Goal: Task Accomplishment & Management: Use online tool/utility

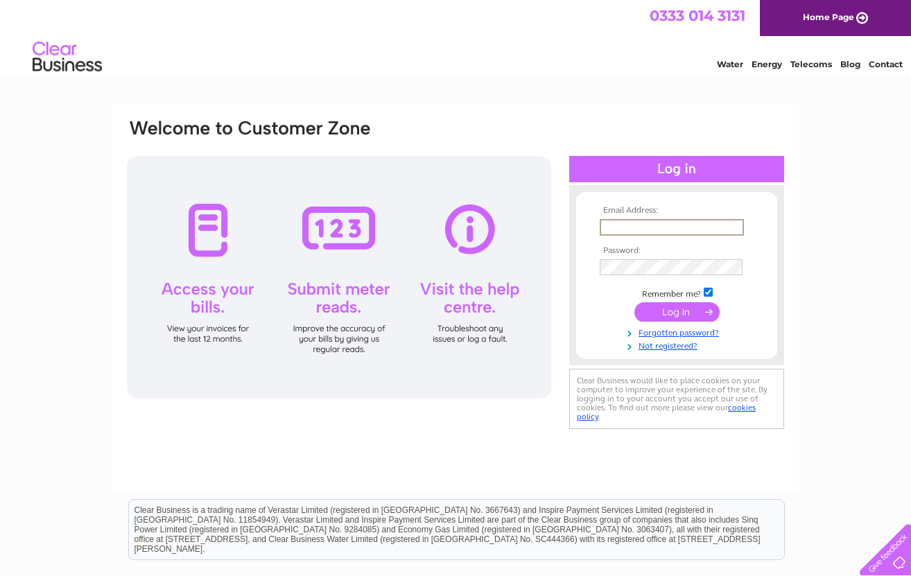
type input "blethercafeacc@gmail.com"
click at [667, 308] on input "submit" at bounding box center [676, 311] width 85 height 19
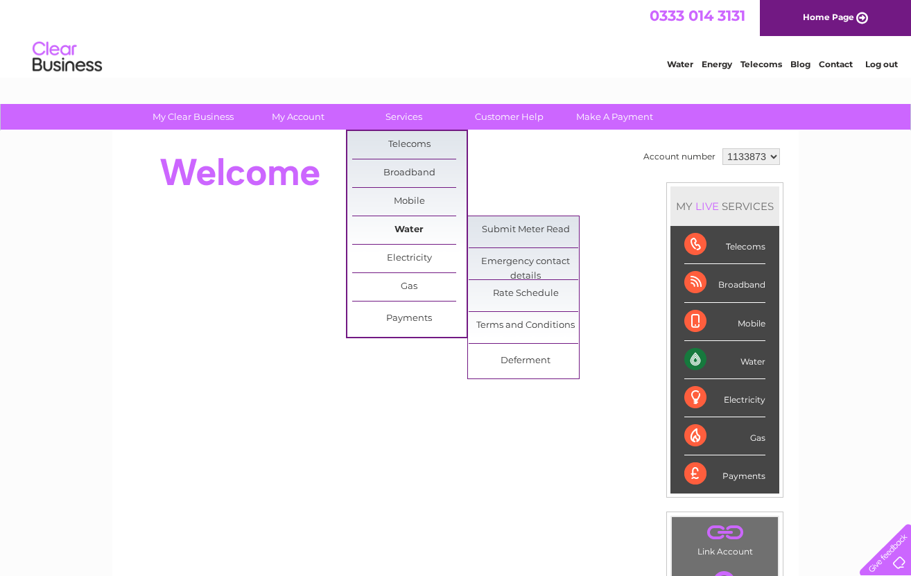
click at [405, 227] on link "Water" at bounding box center [409, 230] width 114 height 28
click at [500, 229] on link "Submit Meter Read" at bounding box center [526, 230] width 114 height 28
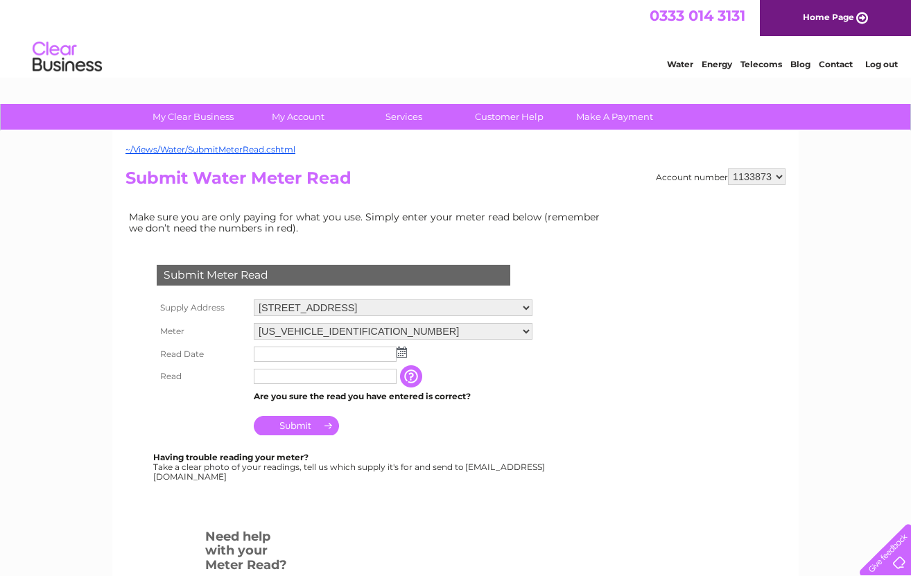
click at [404, 350] on img at bounding box center [401, 352] width 10 height 11
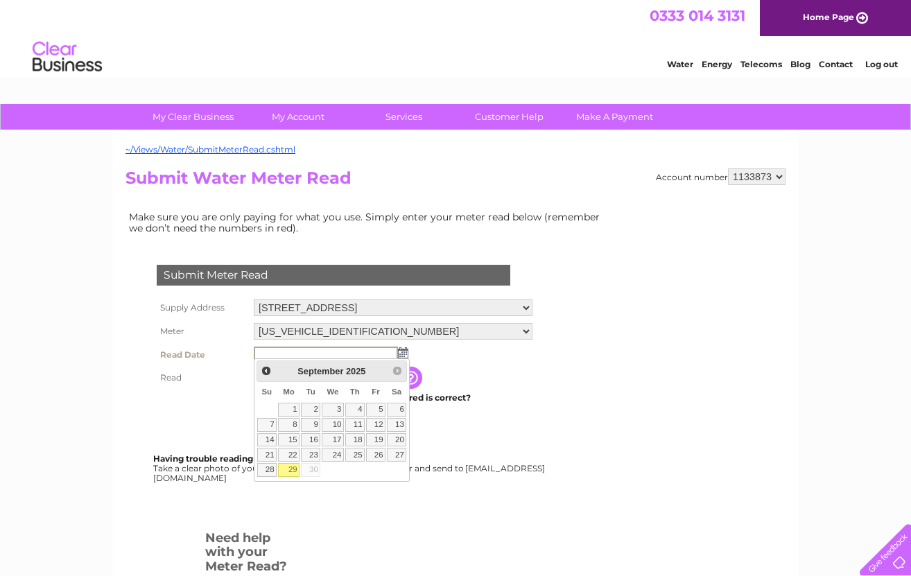
click at [290, 466] on link "29" at bounding box center [288, 470] width 21 height 14
type input "2025/09/29"
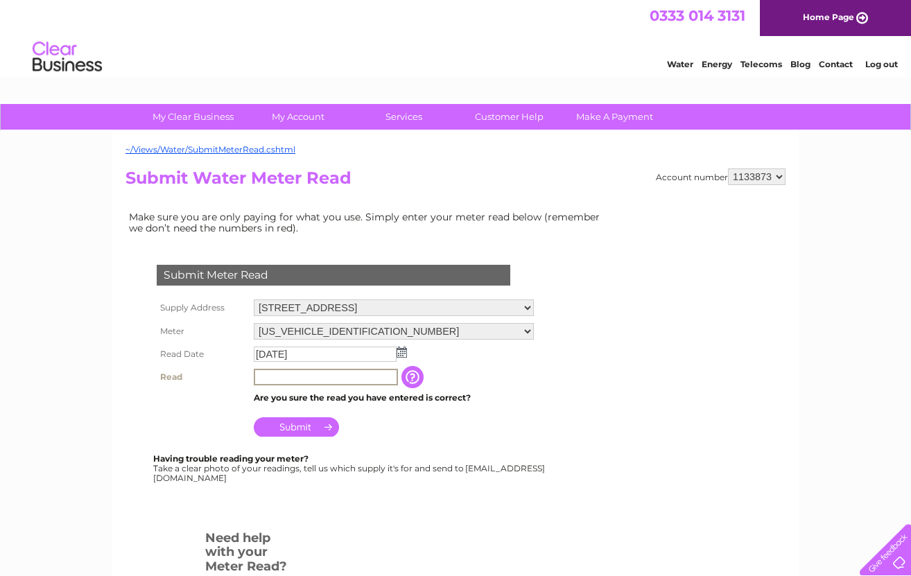
click at [315, 370] on input "text" at bounding box center [326, 377] width 144 height 17
type input "0059"
click at [295, 424] on input "Submit" at bounding box center [296, 426] width 85 height 19
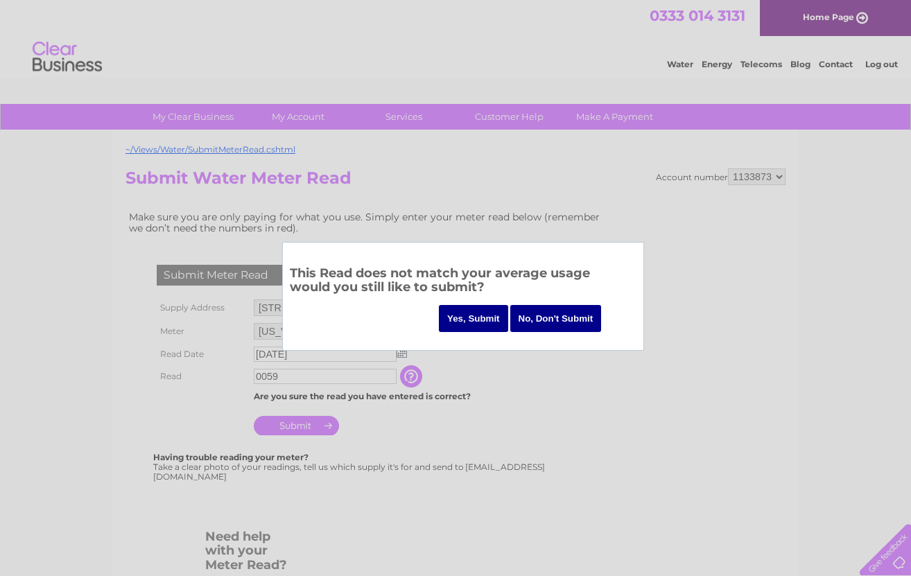
click at [466, 318] on input "Yes, Submit" at bounding box center [473, 318] width 69 height 27
